Goal: Navigation & Orientation: Understand site structure

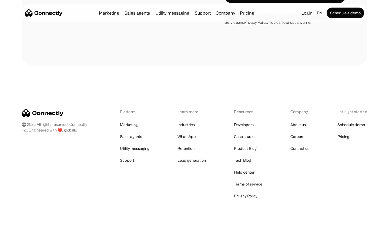
scroll to position [366, 0]
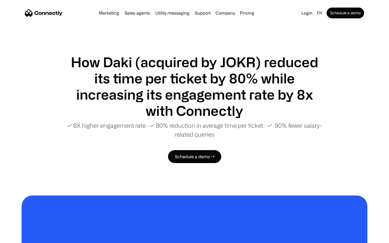
scroll to position [1042, 0]
